Goal: Task Accomplishment & Management: Manage account settings

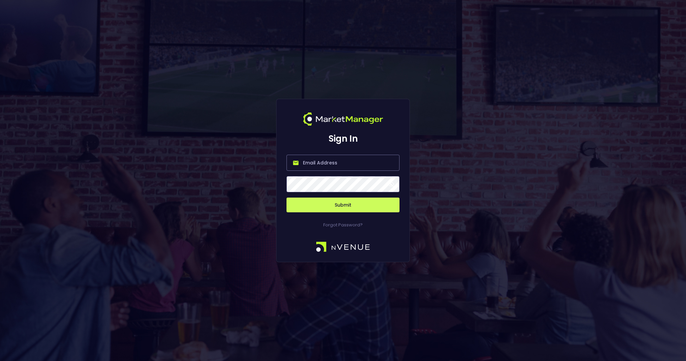
click at [315, 166] on input "email" at bounding box center [343, 163] width 113 height 16
type input "[EMAIL_ADDRESS][DOMAIN_NAME]"
click at [350, 205] on button "Submit" at bounding box center [343, 204] width 113 height 15
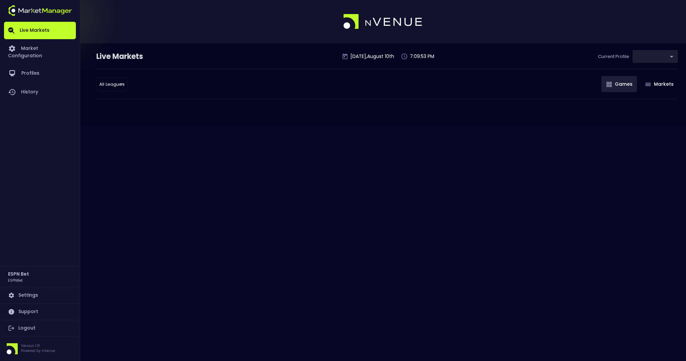
type input "ccd391b1-0857-45d8-83ee-4c9c571a2559"
click at [651, 58] on body "Live Markets Market Configuration Profiles History ESPN Bet ESPNBet Settings Su…" at bounding box center [343, 180] width 686 height 361
click at [655, 55] on div at bounding box center [343, 180] width 686 height 361
click at [472, 166] on div "Live Markets [DATE] 7:10:00 PM Current Profile default ccd391b1-0857-45d8-83ee-…" at bounding box center [343, 180] width 686 height 361
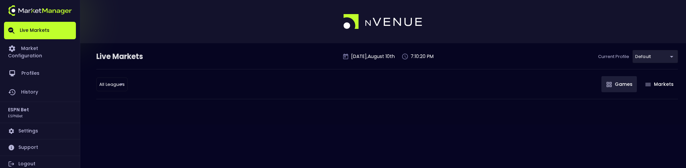
click at [307, 124] on div "Live Markets [DATE] 7:10:20 PM Current Profile default ccd391b1-0857-45d8-83ee-…" at bounding box center [343, 84] width 686 height 168
click at [257, 137] on div "Live Markets [DATE] 7:10:21 PM Current Profile default ccd391b1-0857-45d8-83ee-…" at bounding box center [343, 84] width 686 height 168
click at [199, 122] on div "Live Markets [DATE] 7:13:04 PM Current Profile default ccd391b1-0857-45d8-83ee-…" at bounding box center [343, 83] width 686 height 81
click at [26, 156] on link "Logout" at bounding box center [40, 164] width 72 height 16
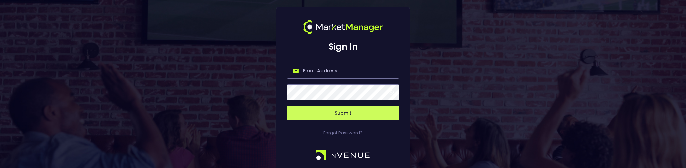
click at [322, 70] on input "email" at bounding box center [343, 71] width 113 height 16
type input "[EMAIL_ADDRESS][DOMAIN_NAME]"
click at [476, 110] on div "Sign In [EMAIL_ADDRESS][DOMAIN_NAME] Submit Forgot Password?" at bounding box center [343, 88] width 686 height 177
click at [323, 111] on button "Submit" at bounding box center [343, 112] width 113 height 15
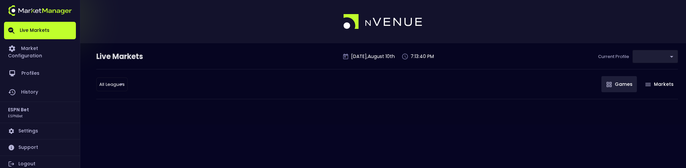
type input "ccd391b1-0857-45d8-83ee-4c9c571a2559"
click at [648, 61] on body "Live Markets Market Configuration Profiles History ESPN Bet ESPNBet Settings Su…" at bounding box center [343, 84] width 686 height 168
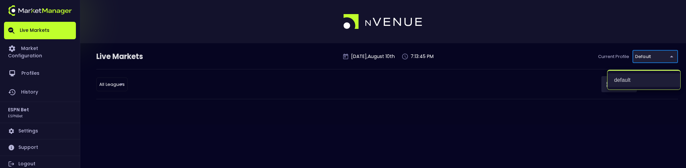
click at [631, 78] on li "default" at bounding box center [644, 79] width 73 height 13
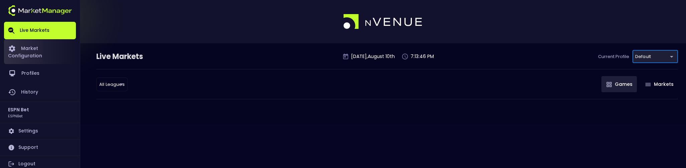
click at [53, 52] on link "Market Configuration" at bounding box center [40, 51] width 72 height 25
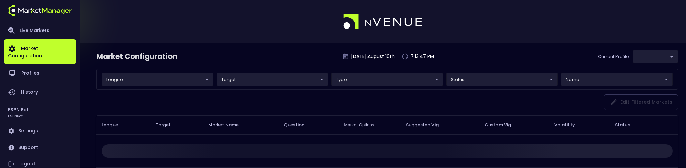
type input "ccd391b1-0857-45d8-83ee-4c9c571a2559"
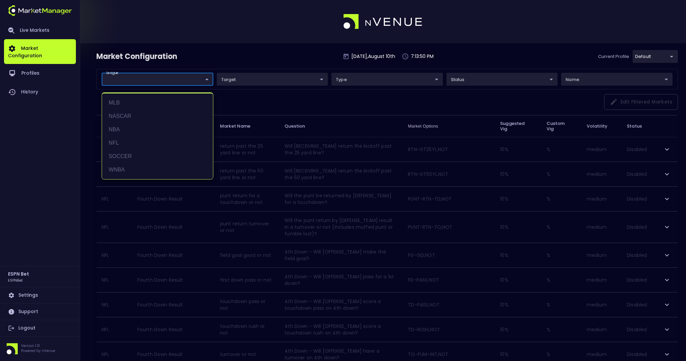
click at [139, 165] on li "WNBA" at bounding box center [157, 169] width 111 height 13
type input "WNBA"
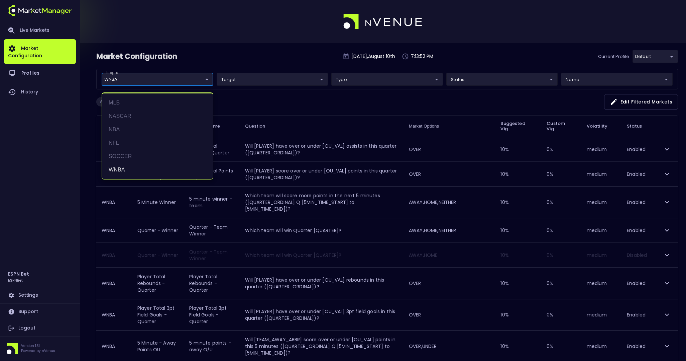
click at [352, 99] on div at bounding box center [343, 180] width 686 height 361
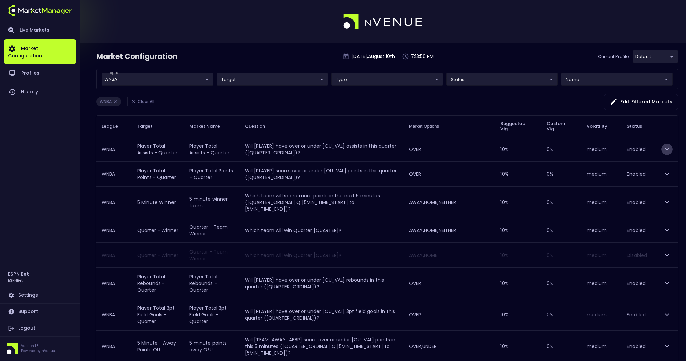
click at [670, 148] on icon "expand row" at bounding box center [667, 149] width 8 height 8
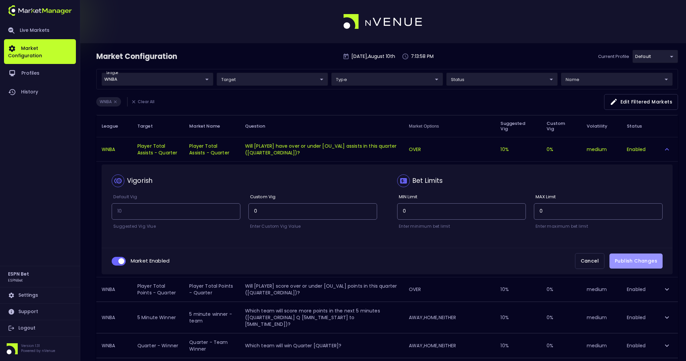
click at [638, 254] on button "Publish Changes" at bounding box center [636, 260] width 53 height 15
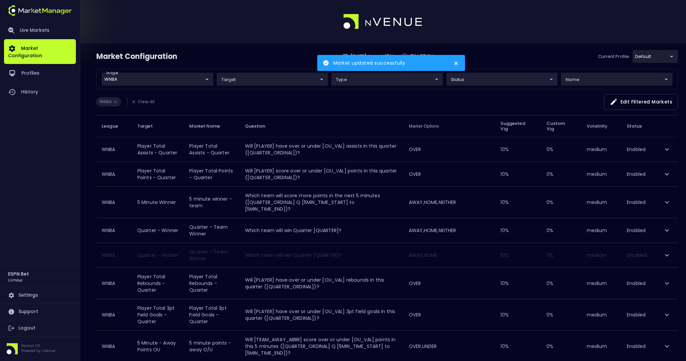
click at [456, 64] on icon "close" at bounding box center [456, 63] width 3 height 3
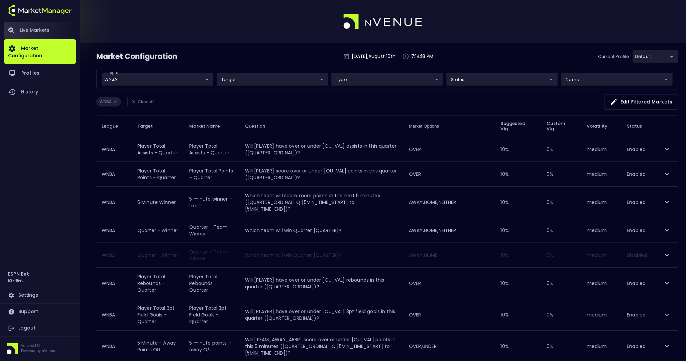
click at [25, 33] on link "Live Markets" at bounding box center [40, 30] width 72 height 17
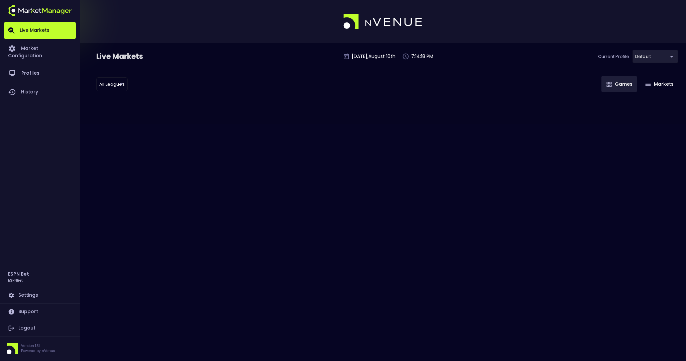
click at [184, 148] on div "Live Markets [DATE] 7:14:18 PM Current Profile default ccd391b1-0857-45d8-83ee-…" at bounding box center [343, 180] width 686 height 361
click at [262, 226] on div "Live Markets [DATE] 7:16:53 PM Current Profile default ccd391b1-0857-45d8-83ee-…" at bounding box center [343, 180] width 686 height 361
click at [292, 217] on div "Live Markets [DATE] 7:16:54 PM Current Profile default ccd391b1-0857-45d8-83ee-…" at bounding box center [343, 180] width 686 height 361
click at [292, 217] on div "Live Markets [DATE] 7:16:55 PM Current Profile default ccd391b1-0857-45d8-83ee-…" at bounding box center [343, 180] width 686 height 361
click at [473, 190] on div "Live Markets [DATE] 7:17:01 PM Current Profile default ccd391b1-0857-45d8-83ee-…" at bounding box center [343, 180] width 686 height 361
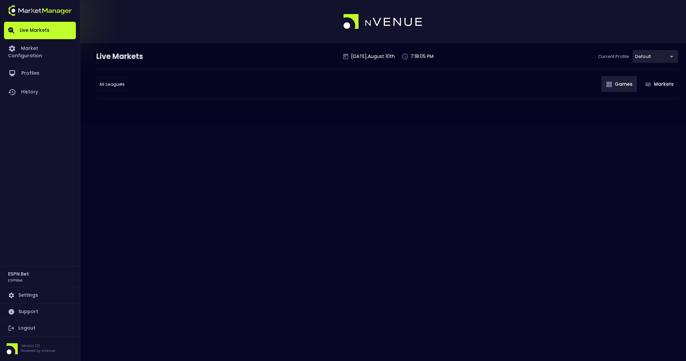
click at [465, 208] on div "Live Markets [DATE] 7:18:05 PM Current Profile default ccd391b1-0857-45d8-83ee-…" at bounding box center [343, 180] width 686 height 361
click at [441, 209] on div "Live Markets [DATE] 7:18:06 PM Current Profile default ccd391b1-0857-45d8-83ee-…" at bounding box center [343, 180] width 686 height 361
click at [409, 215] on div "Live Markets [DATE] 7:18:07 PM Current Profile default ccd391b1-0857-45d8-83ee-…" at bounding box center [343, 180] width 686 height 361
click at [44, 52] on link "Market Configuration" at bounding box center [40, 51] width 72 height 25
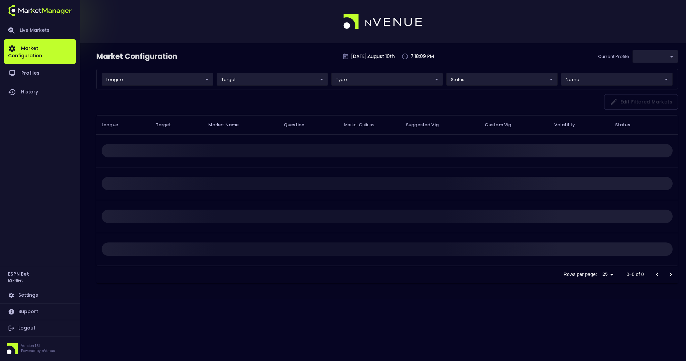
type input "ccd391b1-0857-45d8-83ee-4c9c571a2559"
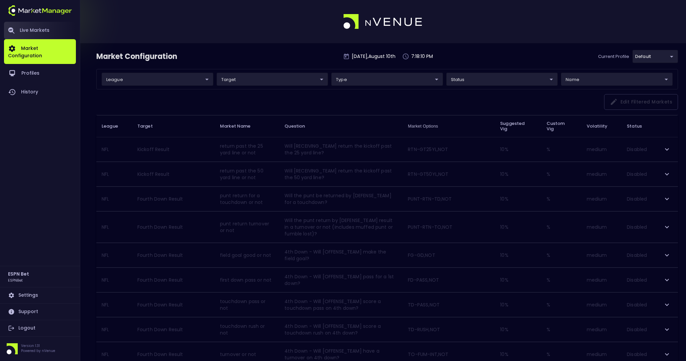
click at [29, 27] on link "Live Markets" at bounding box center [40, 30] width 72 height 17
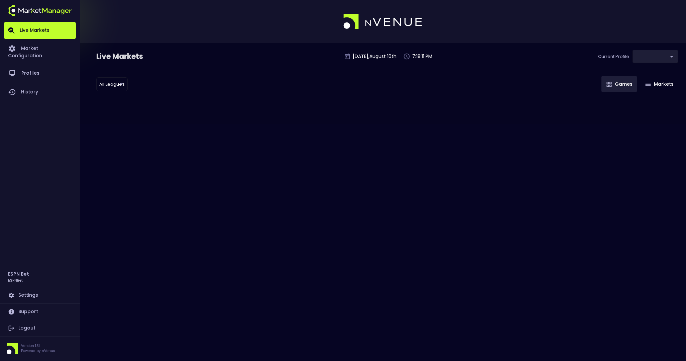
type input "ccd391b1-0857-45d8-83ee-4c9c571a2559"
click at [141, 129] on div "Live Markets [DATE] 7:18:11 PM Current Profile default ccd391b1-0857-45d8-83ee-…" at bounding box center [343, 180] width 686 height 361
click at [157, 112] on div "Live Markets [DATE] 7:18:12 PM Current Profile default ccd391b1-0857-45d8-83ee-…" at bounding box center [343, 83] width 686 height 81
click at [17, 64] on link "Profiles" at bounding box center [40, 73] width 72 height 19
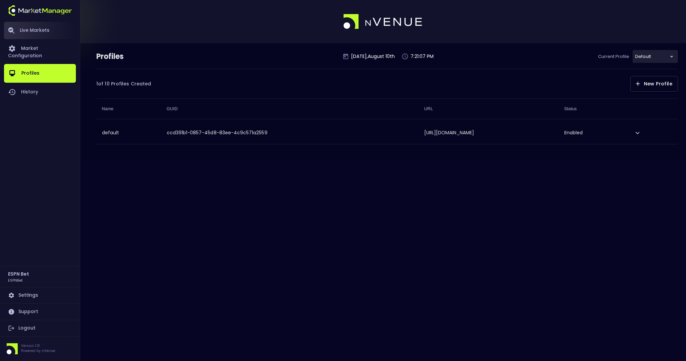
click at [39, 28] on link "Live Markets" at bounding box center [40, 30] width 72 height 17
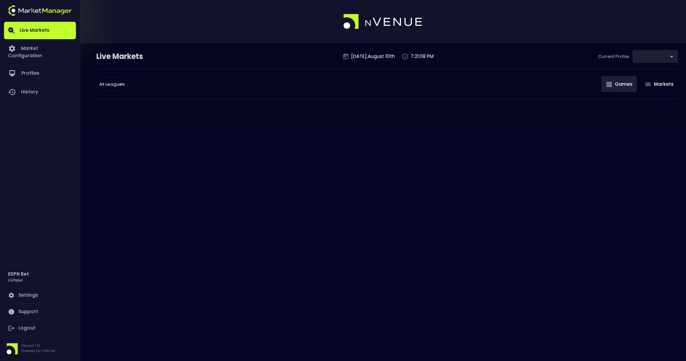
type input "ccd391b1-0857-45d8-83ee-4c9c571a2559"
click at [131, 117] on div "Live Markets [DATE] 7:21:08 PM Current Profile default ccd391b1-0857-45d8-83ee-…" at bounding box center [343, 83] width 686 height 81
click at [166, 138] on div "Live Markets [DATE] 7:21:09 PM Current Profile default ccd391b1-0857-45d8-83ee-…" at bounding box center [343, 180] width 686 height 361
click at [274, 193] on div "Live Markets [DATE] 7:21:20 PM Current Profile default ccd391b1-0857-45d8-83ee-…" at bounding box center [343, 180] width 686 height 361
click at [27, 327] on link "Logout" at bounding box center [40, 328] width 72 height 16
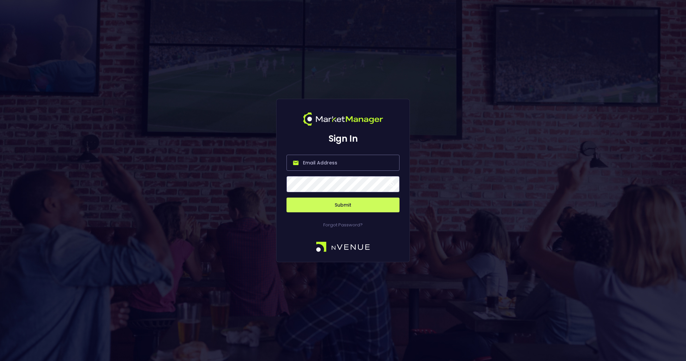
click at [320, 166] on input "email" at bounding box center [343, 163] width 113 height 16
type input "[EMAIL_ADDRESS][DOMAIN_NAME]"
click at [356, 204] on button "Submit" at bounding box center [343, 204] width 113 height 15
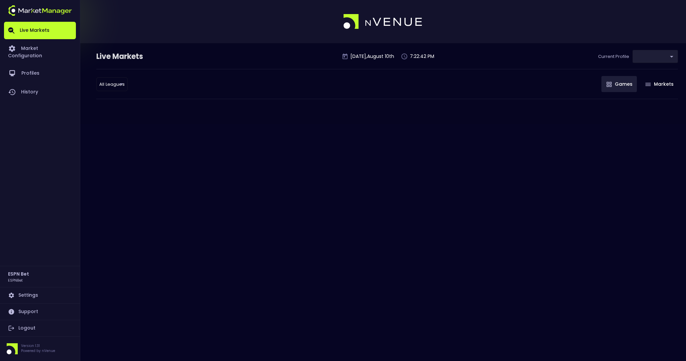
type input "ccd391b1-0857-45d8-83ee-4c9c571a2559"
click at [169, 159] on div "Live Markets [DATE] 7:23:13 PM Current Profile default ccd391b1-0857-45d8-83ee-…" at bounding box center [343, 180] width 686 height 361
click at [175, 177] on div "Live Markets [DATE] 7:23:13 PM Current Profile default ccd391b1-0857-45d8-83ee-…" at bounding box center [343, 180] width 686 height 361
click at [175, 177] on div "Live Markets [DATE] 7:23:15 PM Current Profile default ccd391b1-0857-45d8-83ee-…" at bounding box center [343, 180] width 686 height 361
click at [27, 324] on link "Logout" at bounding box center [40, 328] width 72 height 16
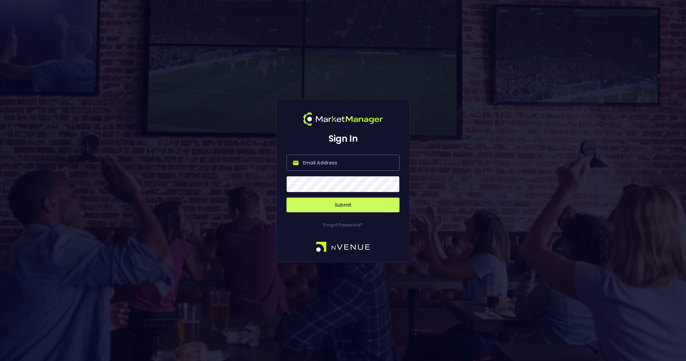
click at [333, 163] on input "email" at bounding box center [343, 163] width 113 height 16
type input "[EMAIL_ADDRESS][DOMAIN_NAME]"
click at [334, 203] on button "Submit" at bounding box center [343, 204] width 113 height 15
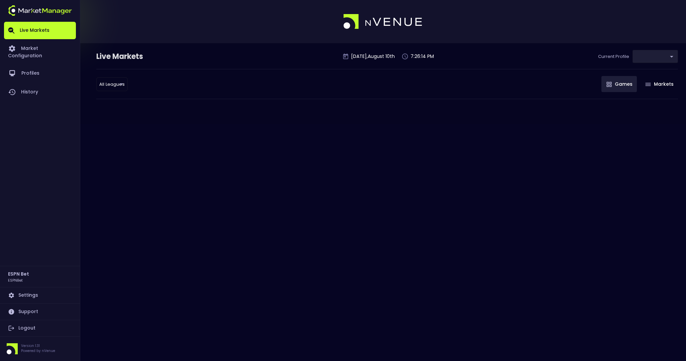
type input "ccd391b1-0857-45d8-83ee-4c9c571a2559"
